Goal: Task Accomplishment & Management: Manage account settings

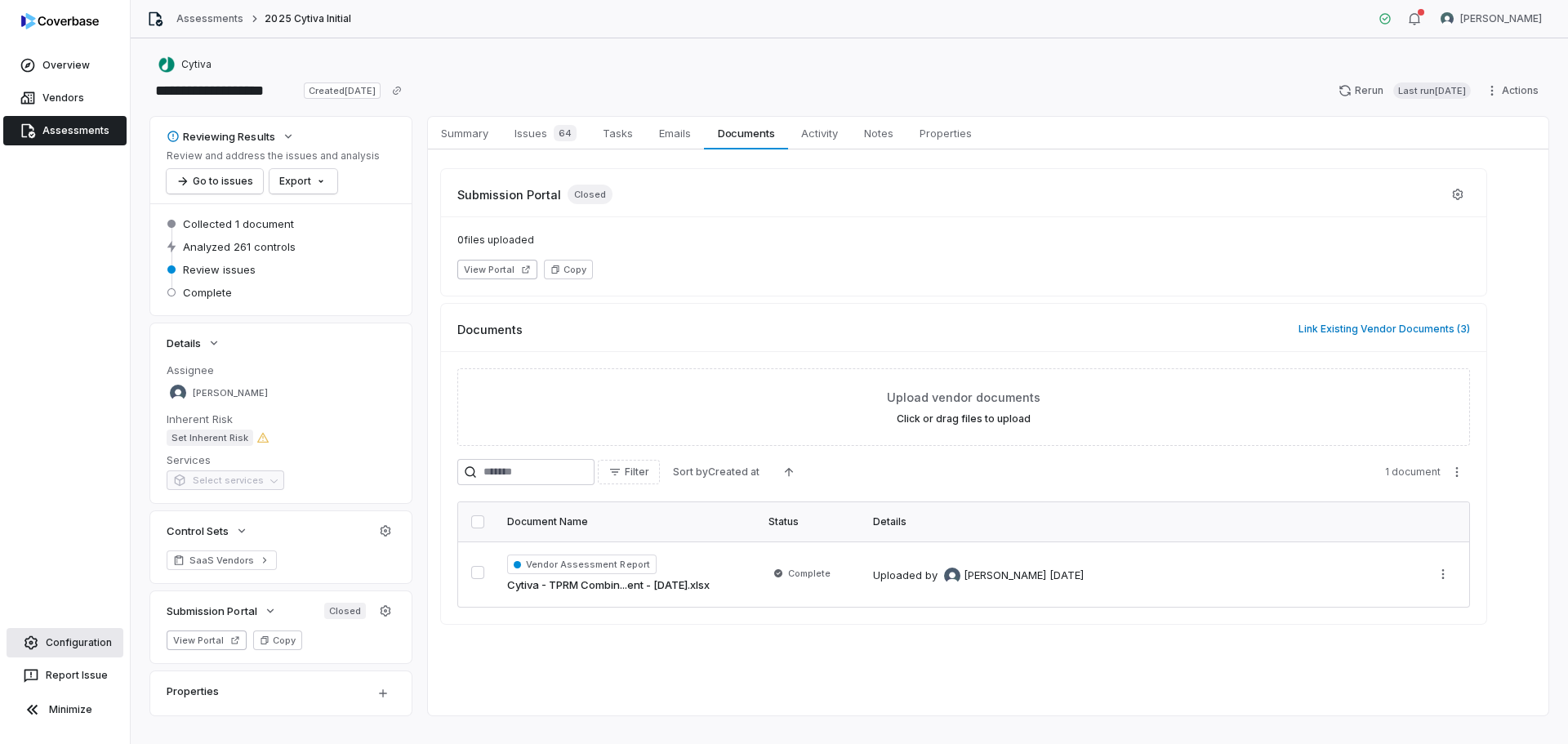
click at [65, 647] on link "Configuration" at bounding box center [65, 642] width 117 height 29
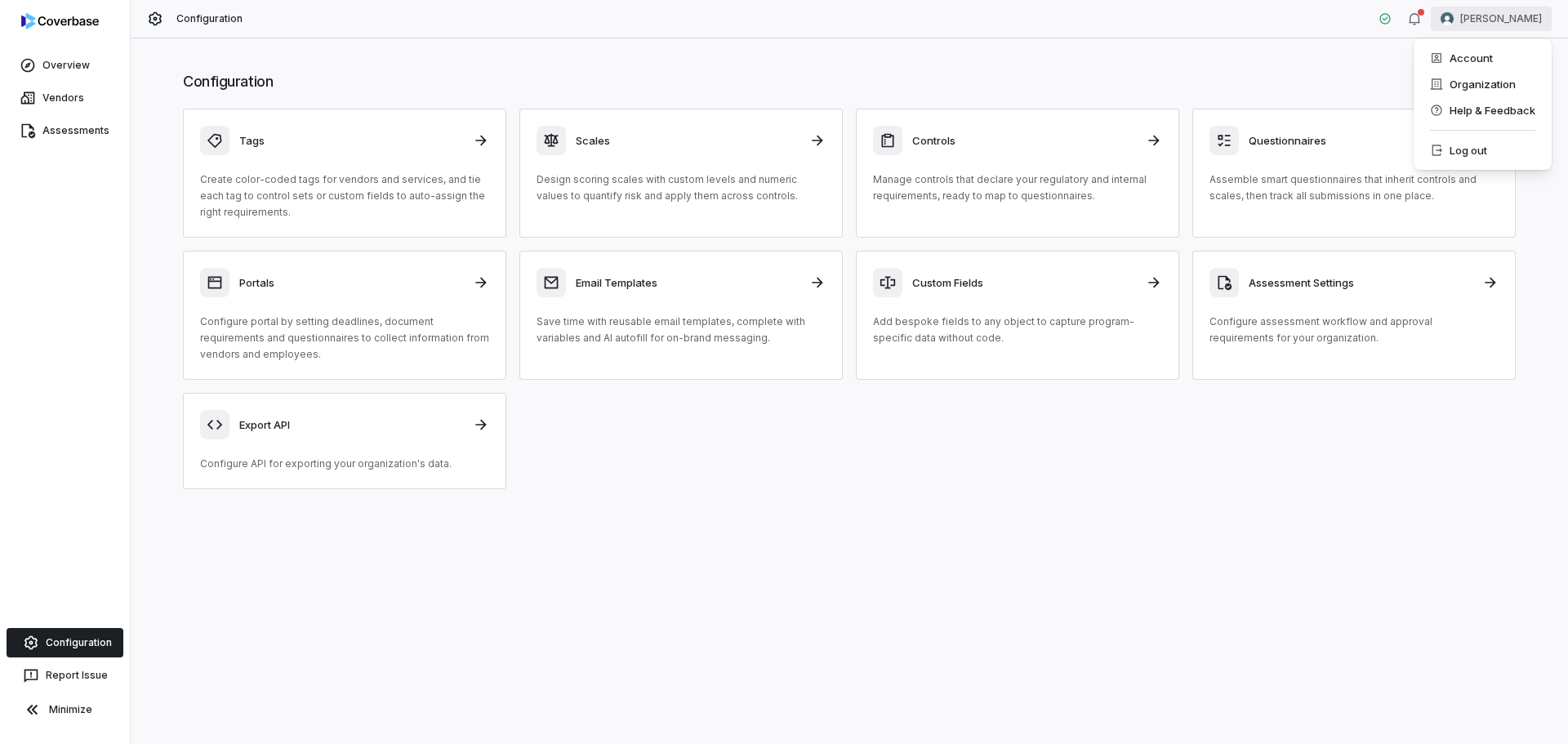
click at [879, 24] on html "Overview Vendors Assessments Configuration Report Issue Minimize Configuration …" at bounding box center [784, 372] width 1568 height 744
click at [879, 54] on div "Account" at bounding box center [1482, 57] width 125 height 26
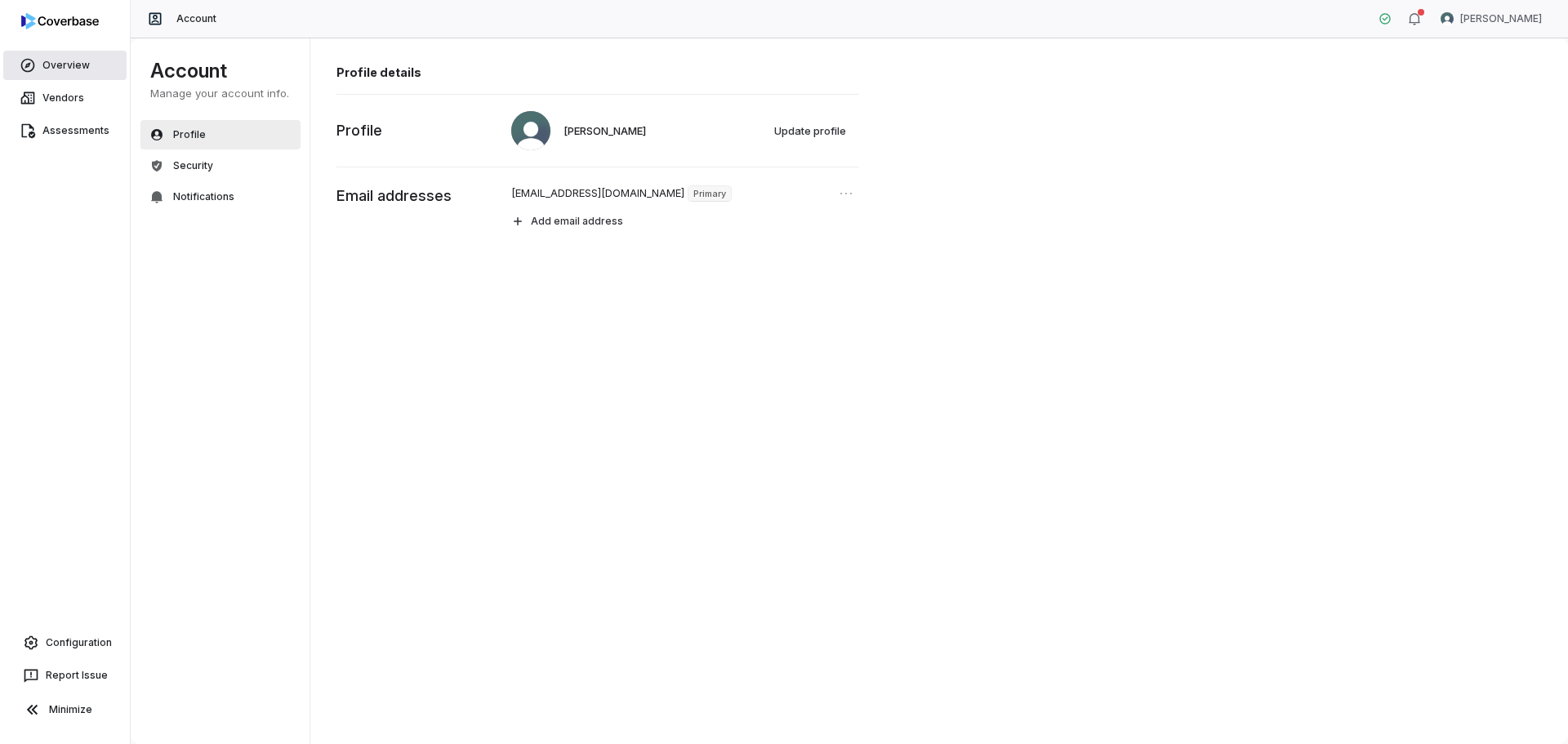
click at [47, 70] on link "Overview" at bounding box center [65, 65] width 123 height 29
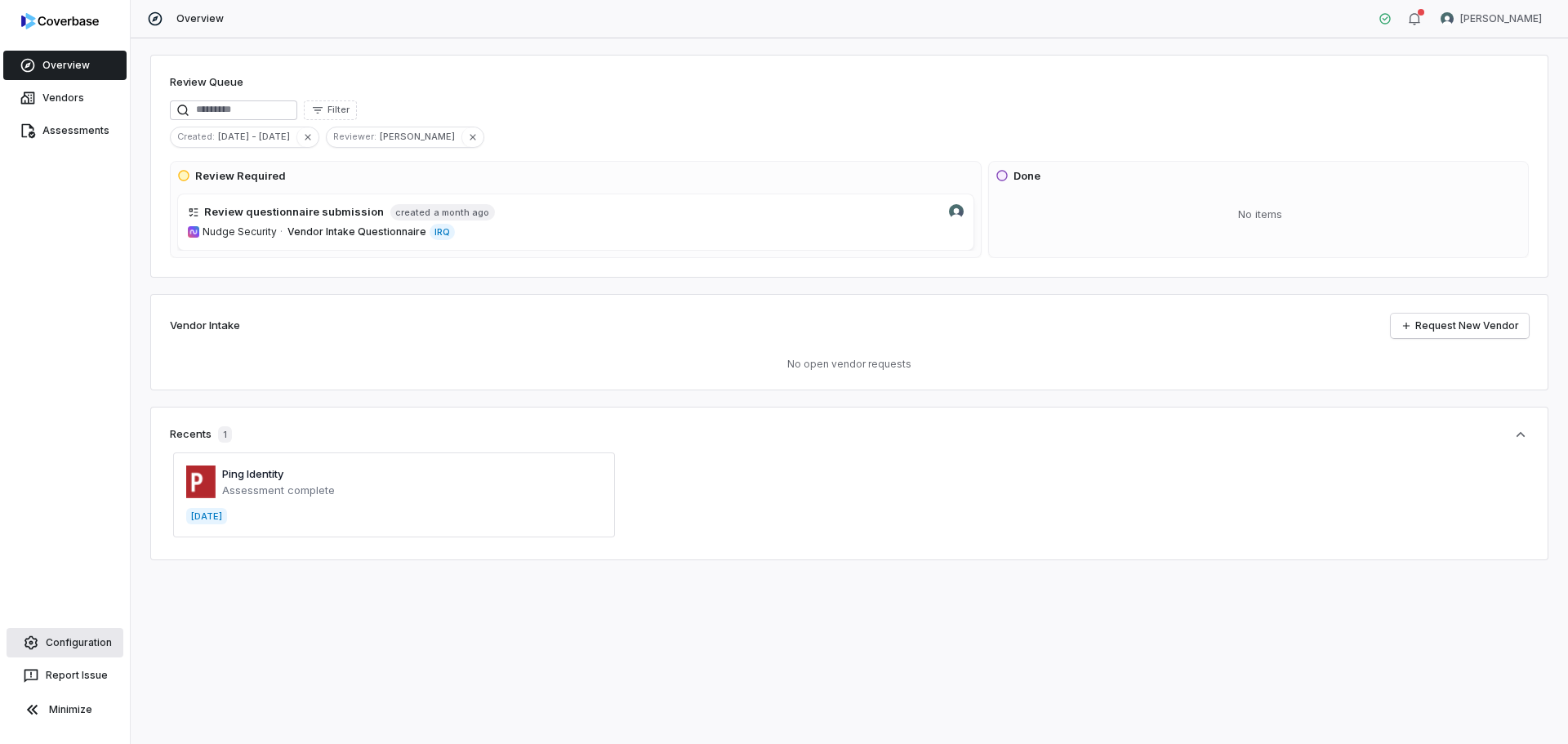
click at [58, 649] on link "Configuration" at bounding box center [65, 642] width 117 height 29
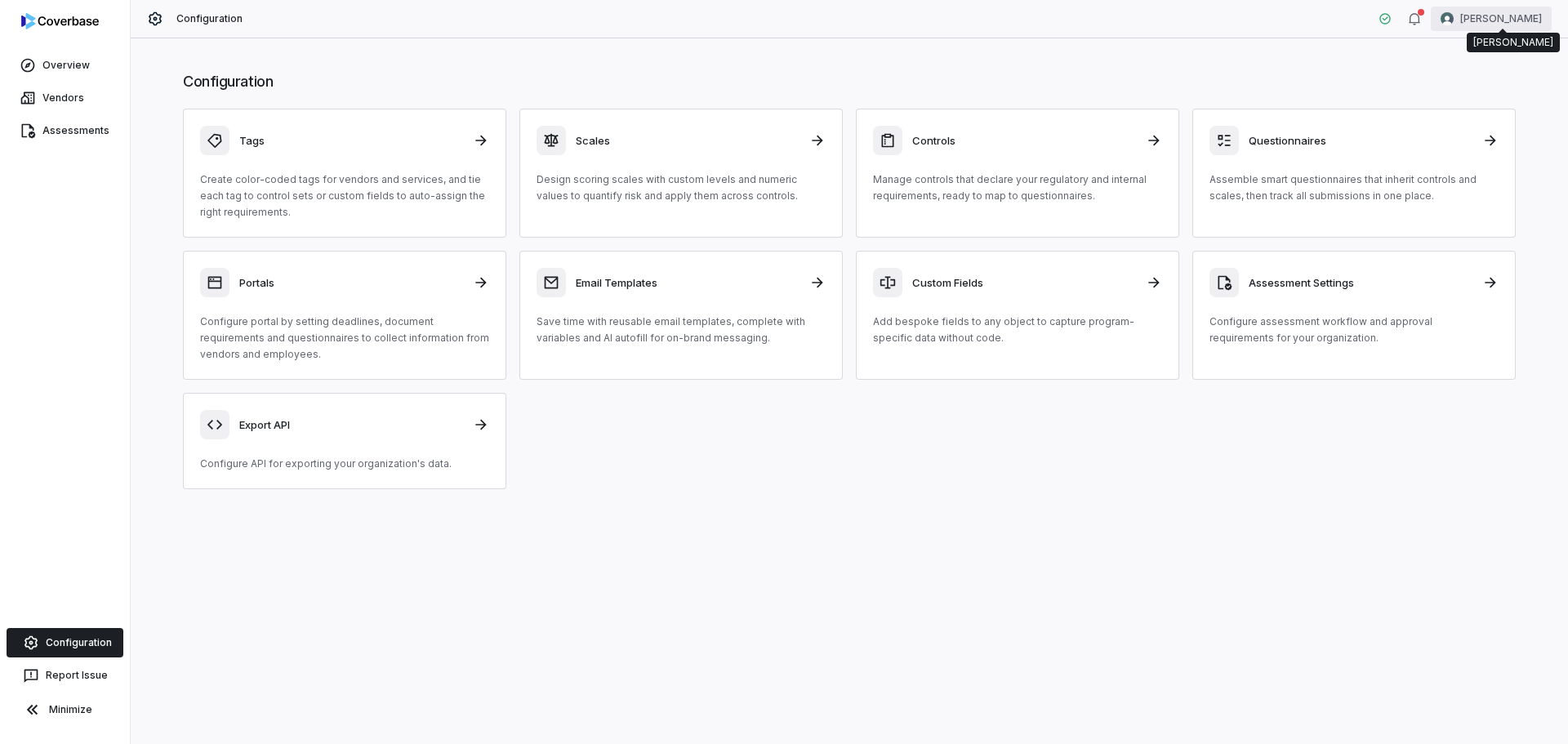
click at [879, 13] on html "Overview Vendors Assessments Configuration Report Issue Minimize Configuration …" at bounding box center [784, 372] width 1568 height 744
click at [879, 75] on div "Organization" at bounding box center [1482, 84] width 125 height 26
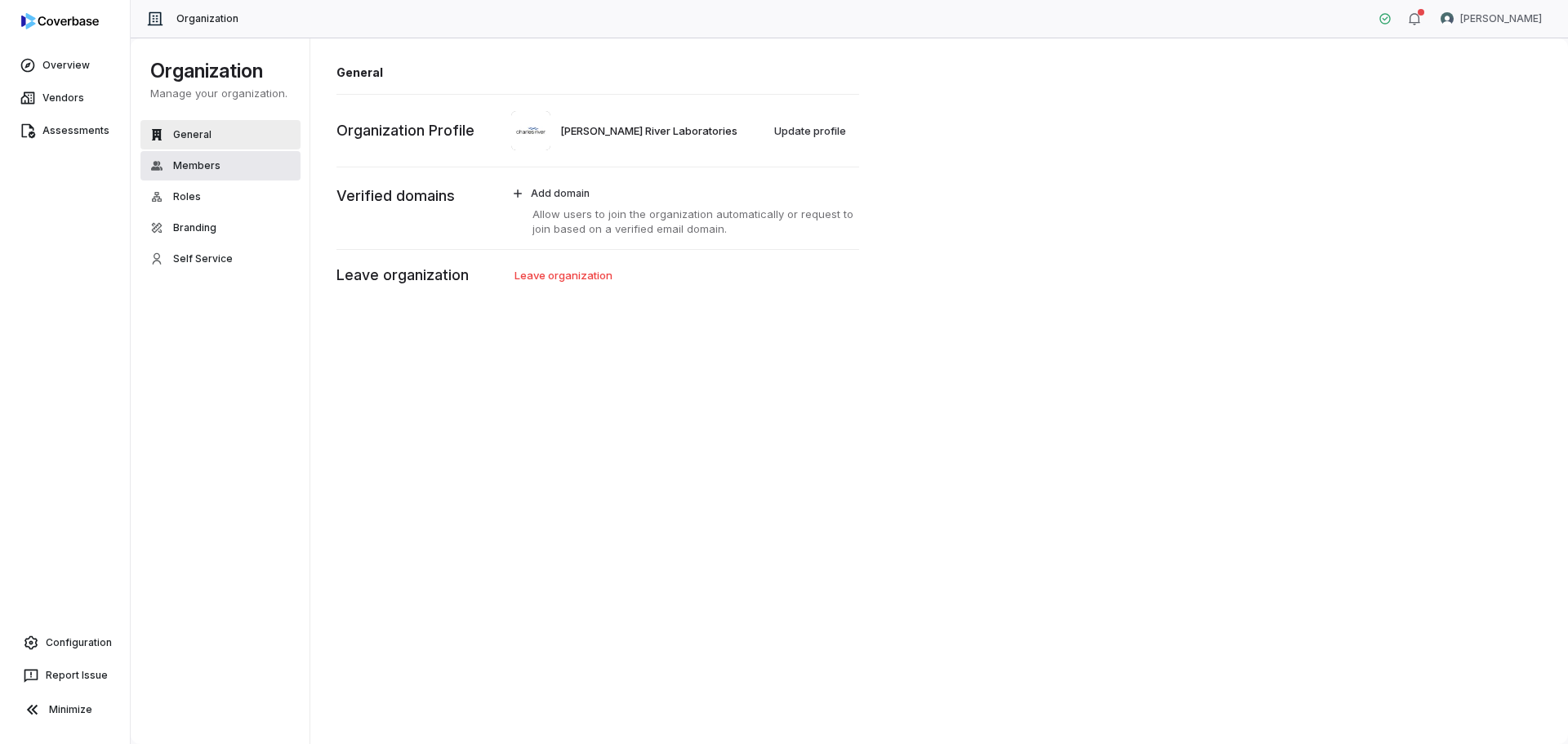
click at [232, 170] on button "Members" at bounding box center [220, 165] width 160 height 29
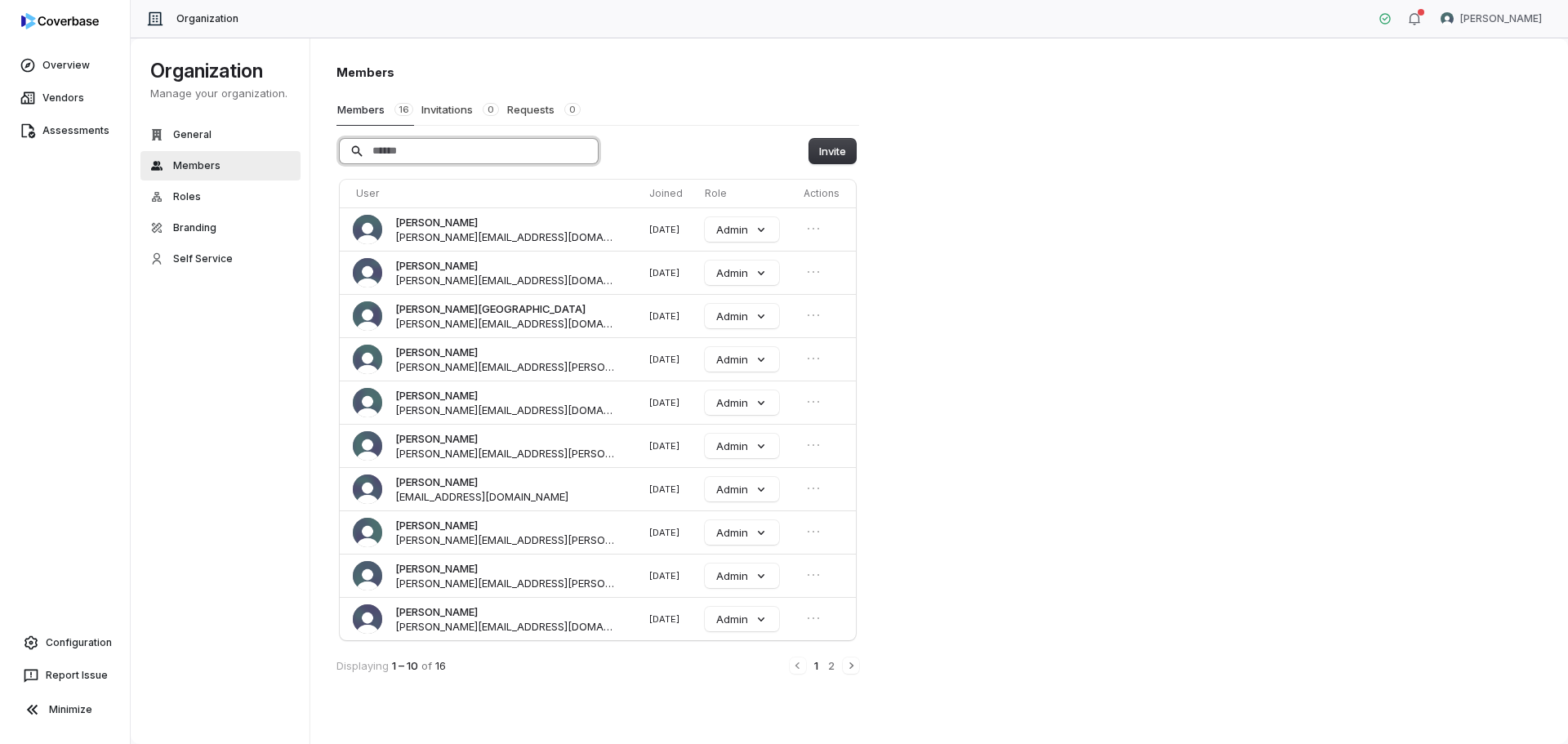
click at [448, 151] on input "Search" at bounding box center [469, 150] width 258 height 24
type input "*"
click at [517, 144] on input "Search" at bounding box center [469, 150] width 258 height 24
click at [830, 146] on button "Invite" at bounding box center [832, 150] width 46 height 24
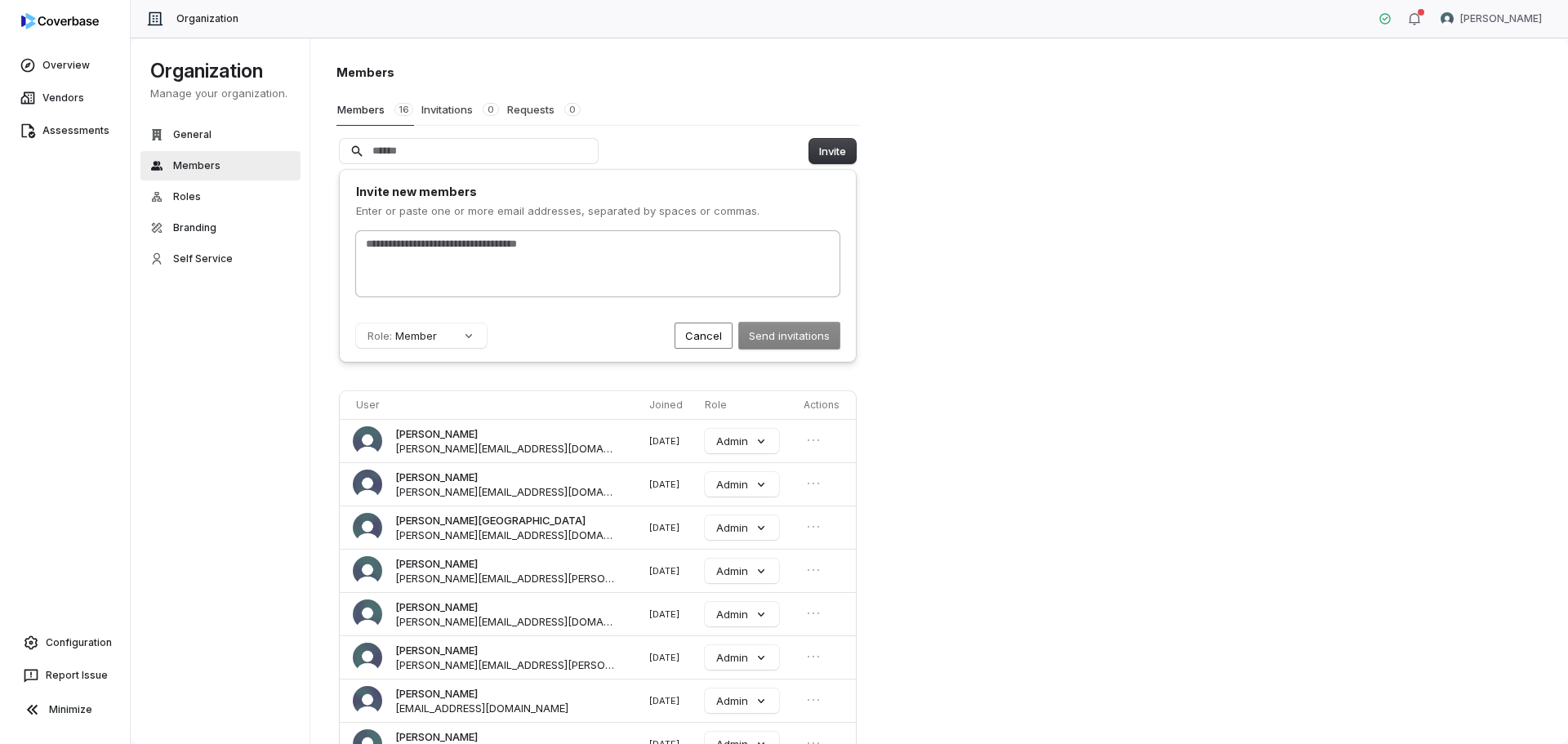
click at [457, 238] on input "text" at bounding box center [598, 244] width 470 height 16
click at [635, 267] on input "text" at bounding box center [598, 275] width 470 height 16
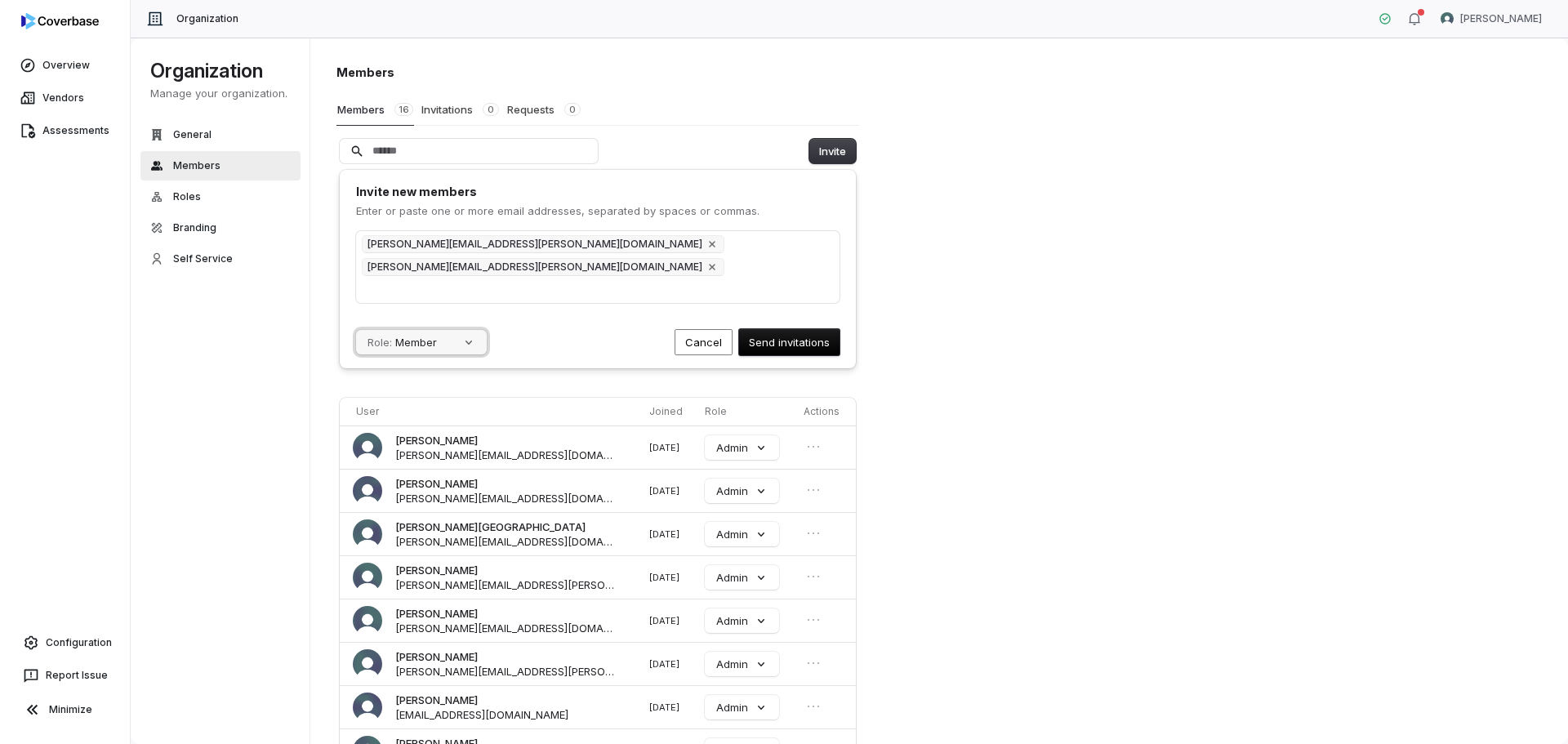
click at [470, 330] on button "Role: Member" at bounding box center [422, 342] width 131 height 24
click at [429, 438] on div "Admin" at bounding box center [433, 443] width 154 height 28
click at [668, 281] on input "text" at bounding box center [598, 289] width 470 height 16
click at [721, 259] on div "[PERSON_NAME][EMAIL_ADDRESS][PERSON_NAME][DOMAIN_NAME] [PERSON_NAME][DOMAIN_NAM…" at bounding box center [598, 267] width 484 height 72
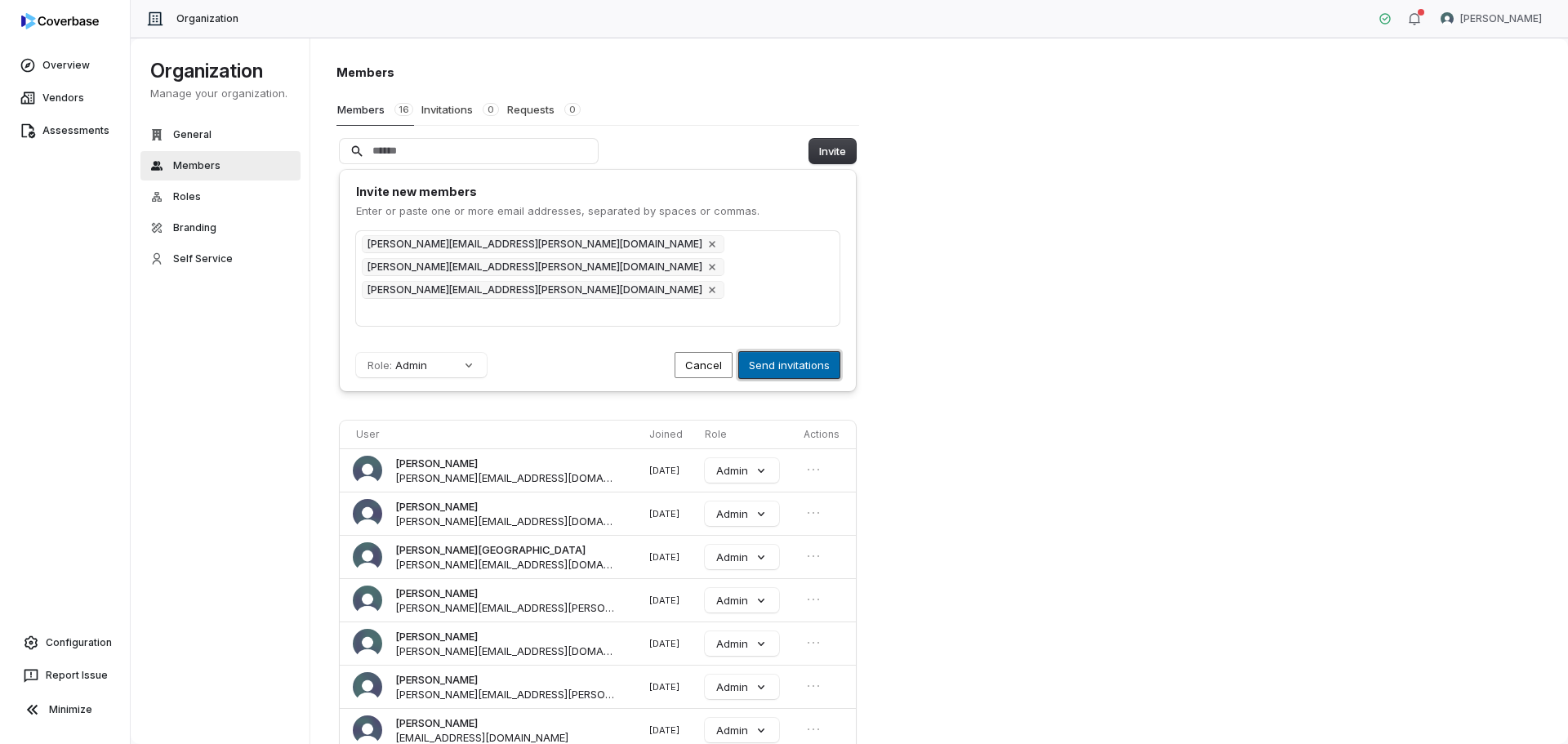
click at [788, 352] on button "Send invitations" at bounding box center [789, 364] width 101 height 26
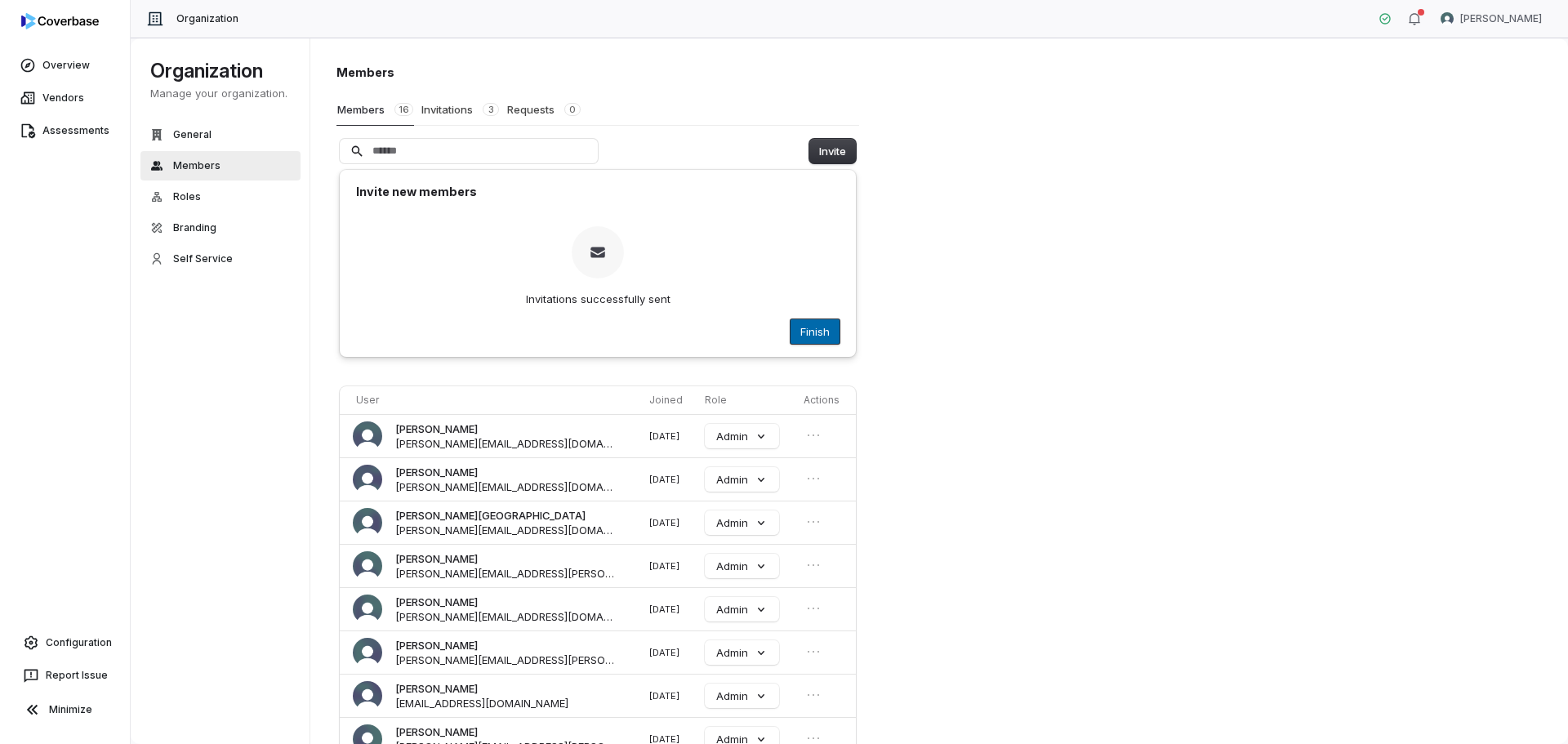
click at [809, 334] on button "Finish" at bounding box center [815, 331] width 49 height 24
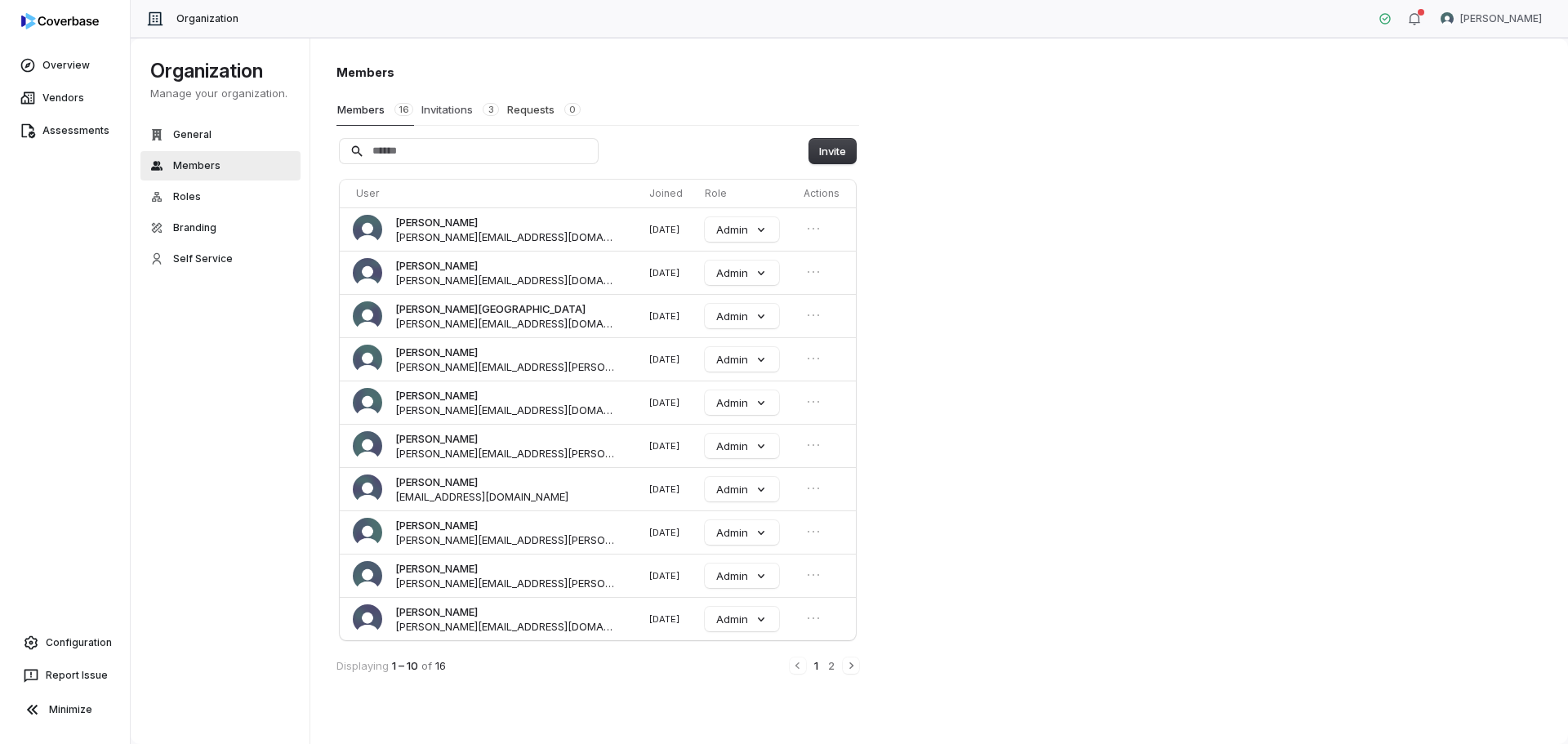
click at [434, 106] on button "Invitations 3" at bounding box center [460, 109] width 79 height 31
